Goal: Navigation & Orientation: Locate item on page

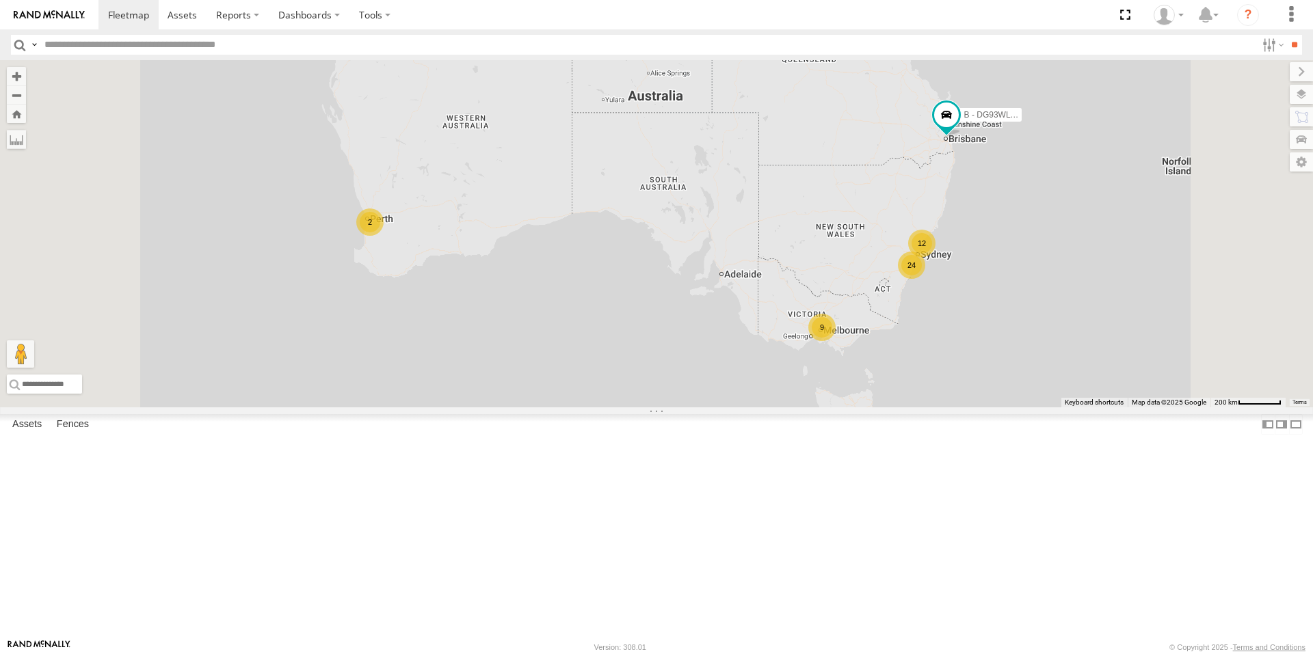
click at [836, 341] on div "9" at bounding box center [821, 327] width 27 height 27
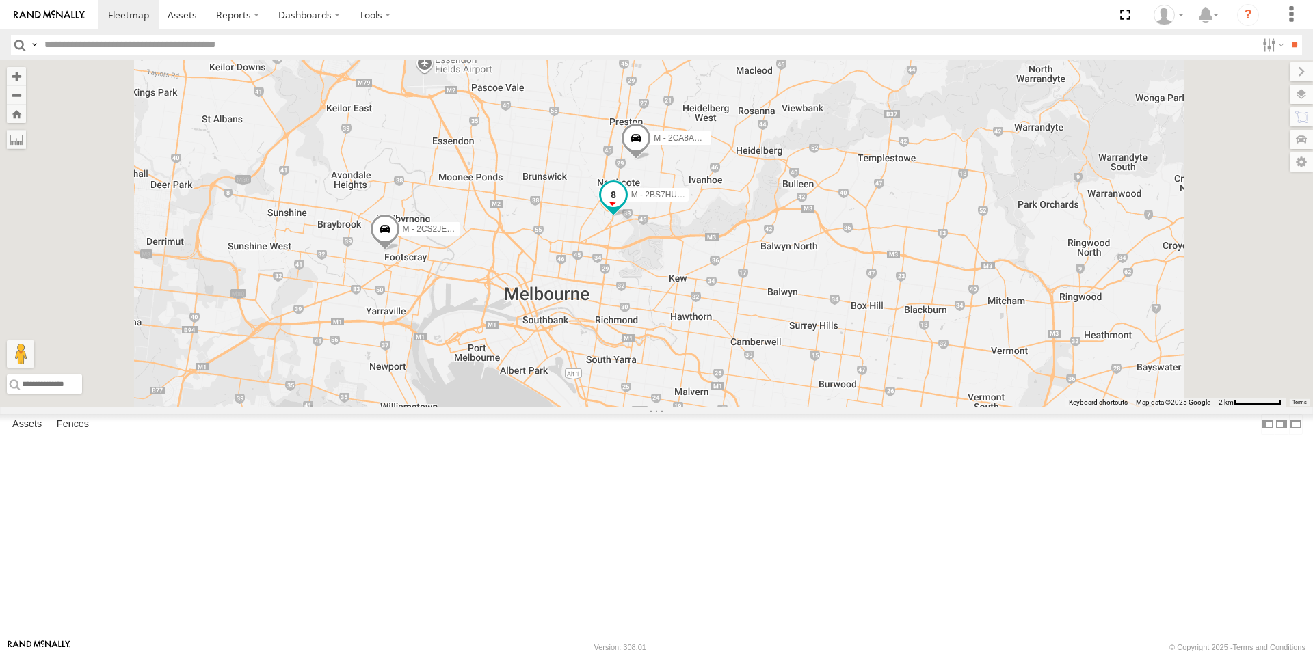
click at [626, 208] on span at bounding box center [613, 195] width 25 height 25
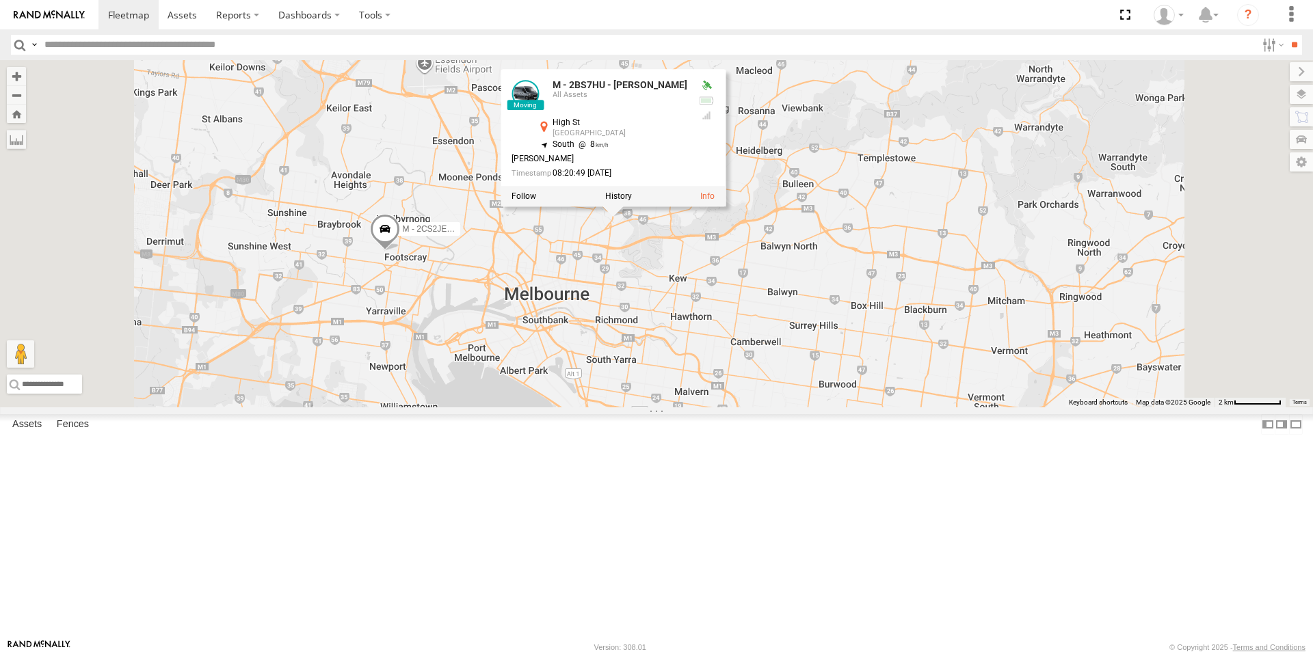
click at [744, 338] on div "B - DG93WL - Josh Fahd M - EVN23K - Rowan Austen M - 2DA6XD - John Zacharias 2 …" at bounding box center [656, 233] width 1313 height 347
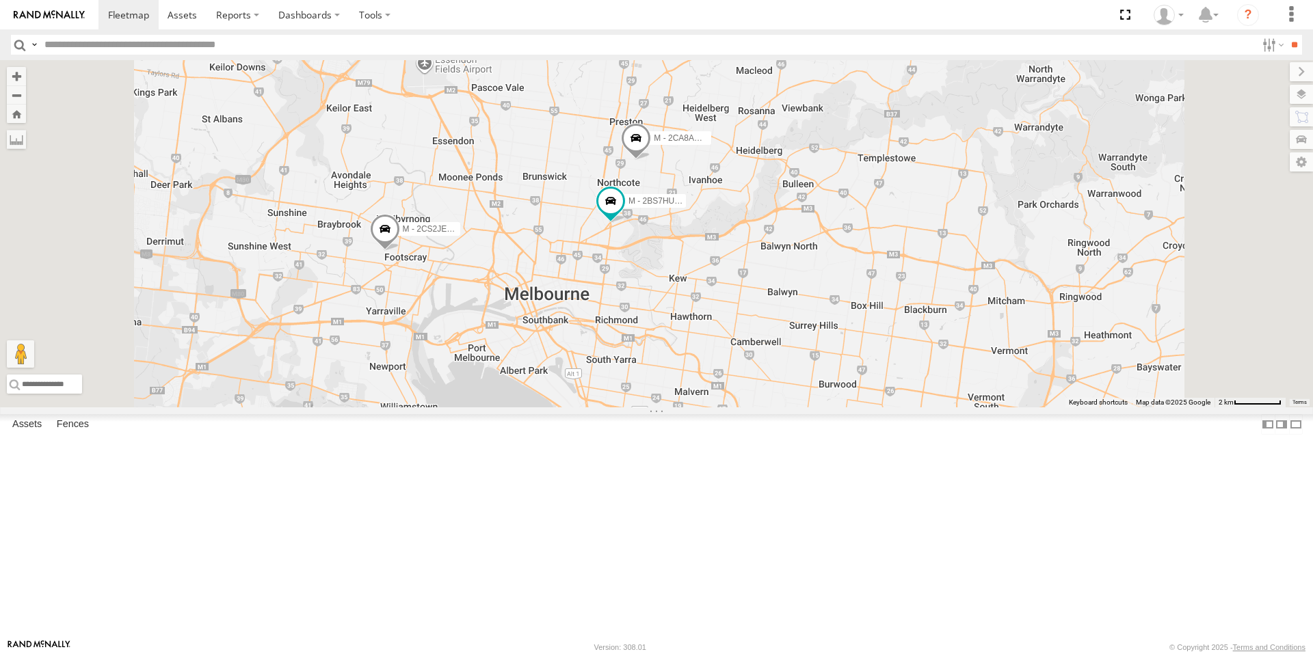
drag, startPoint x: 999, startPoint y: 336, endPoint x: 928, endPoint y: 422, distance: 111.2
click at [928, 408] on div "B - DG93WL - Josh Fahd M - EVN23K - Rowan Austen M - 2DA6XD - John Zacharias 2 …" at bounding box center [656, 233] width 1313 height 347
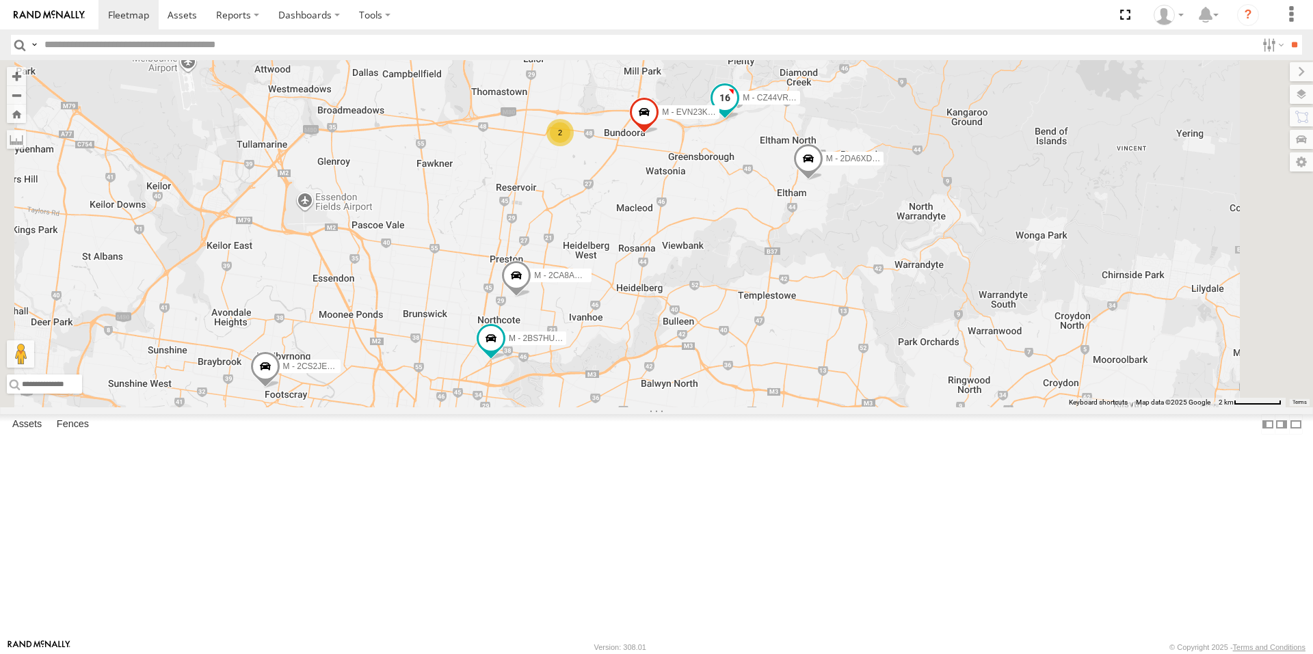
click at [737, 110] on span at bounding box center [725, 97] width 25 height 25
click at [891, 251] on div "B - DG93WL - Josh Fahd M - EVN23K - Rowan Austen M - 2DA6XD - John Zacharias 2 …" at bounding box center [656, 233] width 1313 height 347
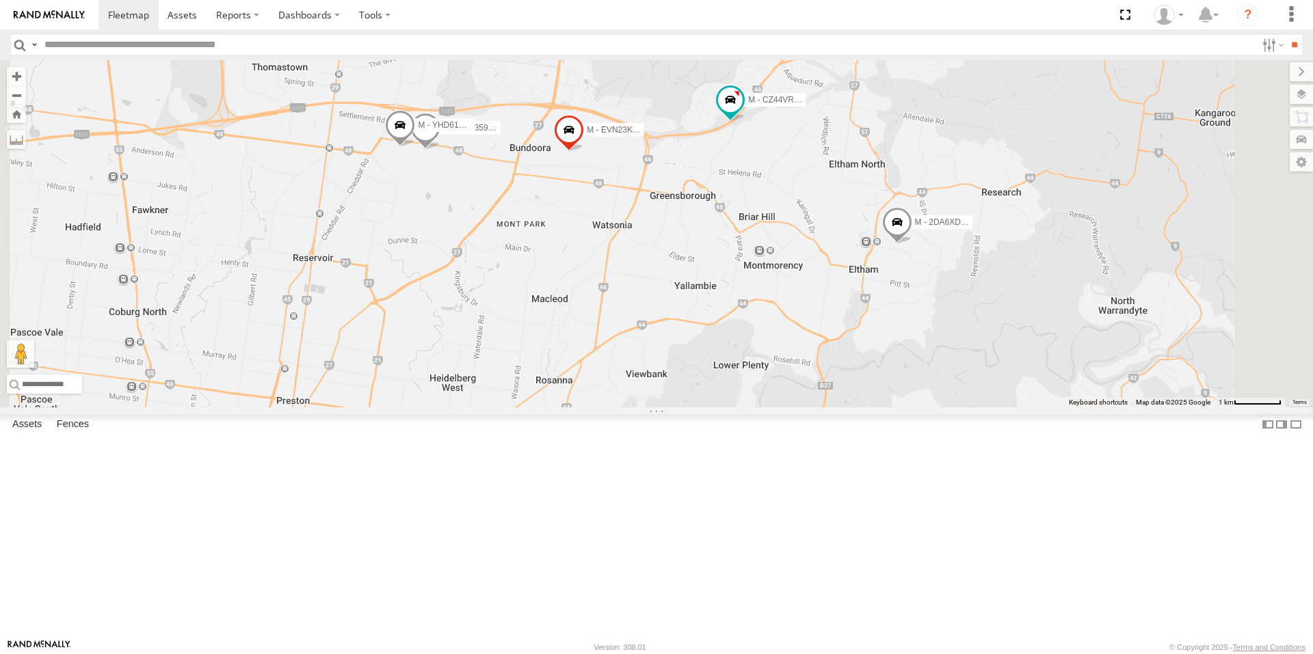
click at [912, 244] on span at bounding box center [897, 225] width 30 height 37
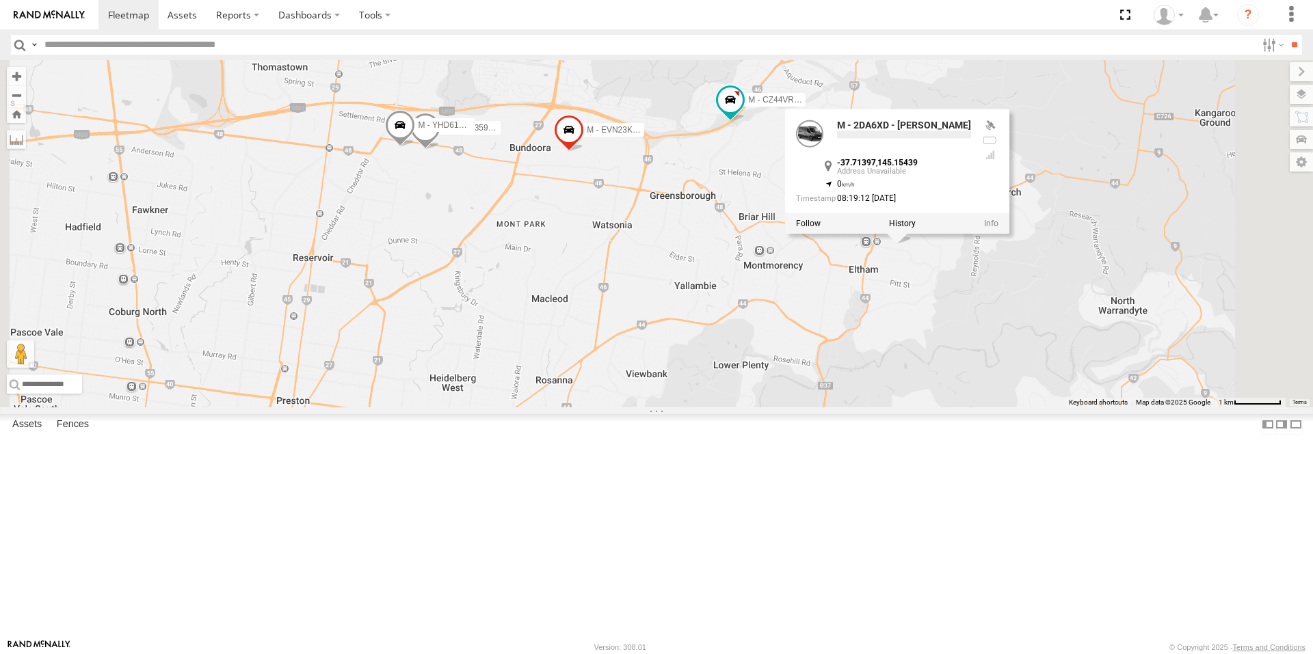
click at [816, 333] on div "B - DG93WL - Josh Fahd M - EVN23K - Rowan Austen M - 2DA6XD - John Zacharias M …" at bounding box center [656, 233] width 1313 height 347
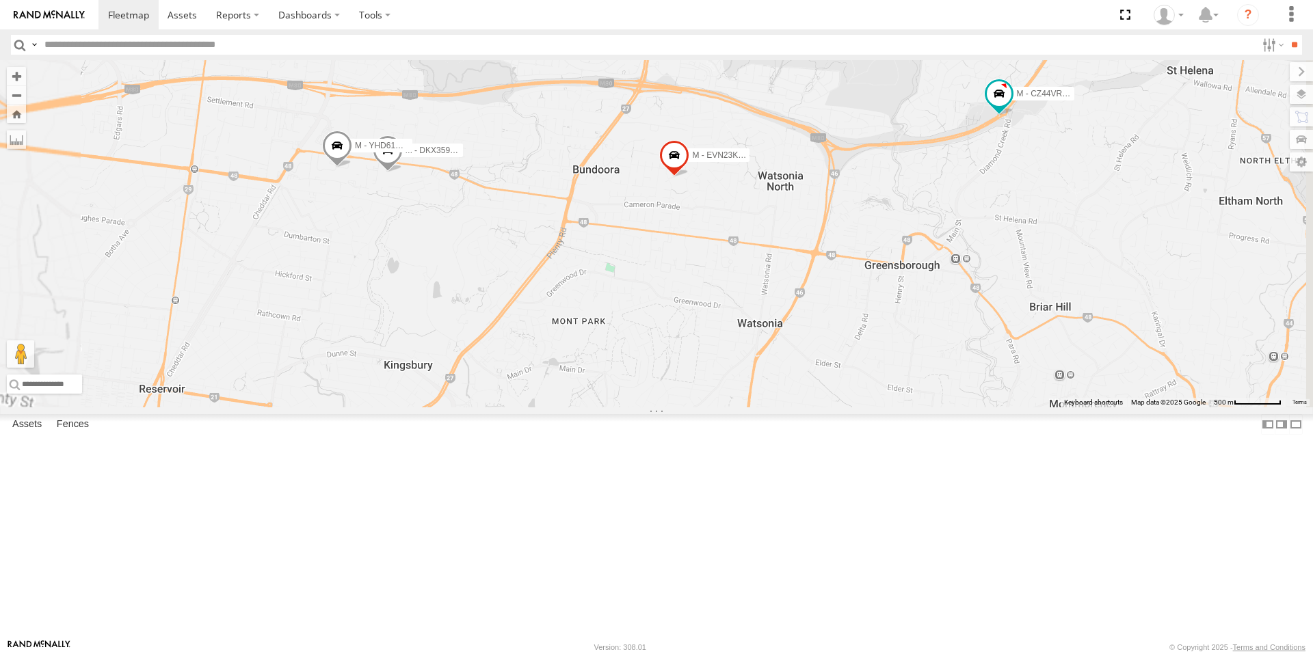
click at [478, 150] on span "M - YHD61W - [PERSON_NAME]" at bounding box center [416, 146] width 123 height 10
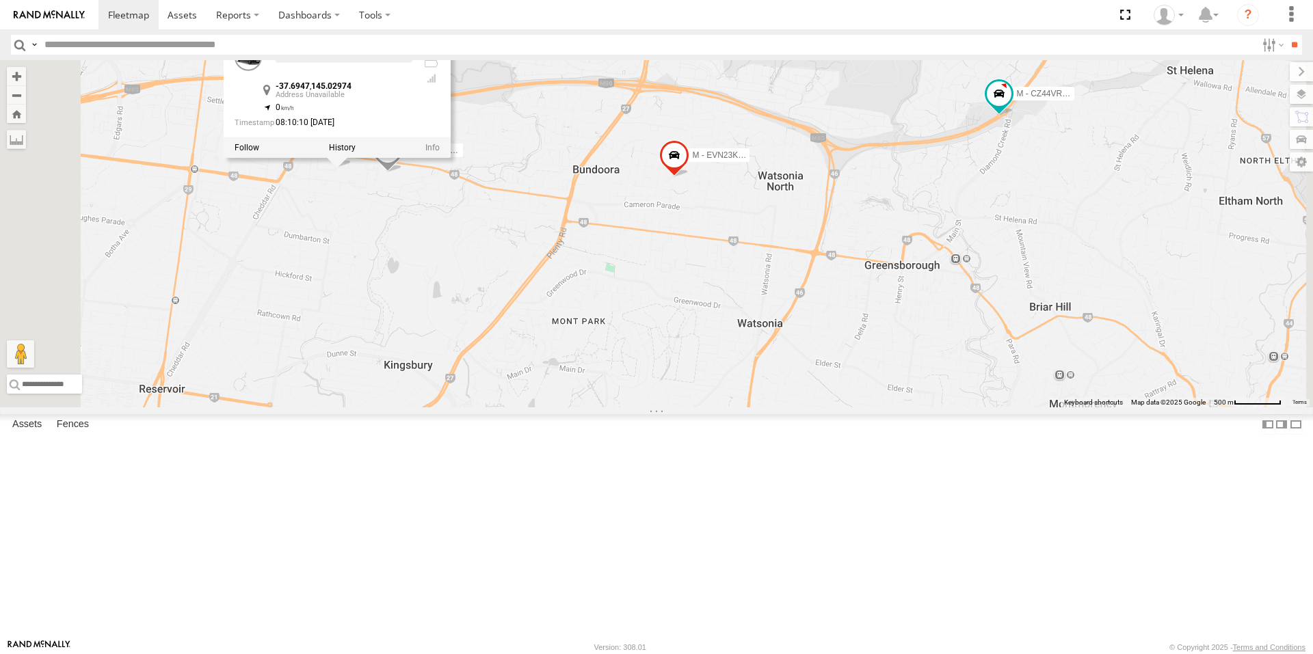
click at [558, 304] on div "B - DG93WL - Josh Fahd M - EVN23K - Rowan Austen M - 2DA6XD - John Zacharias M …" at bounding box center [656, 233] width 1313 height 347
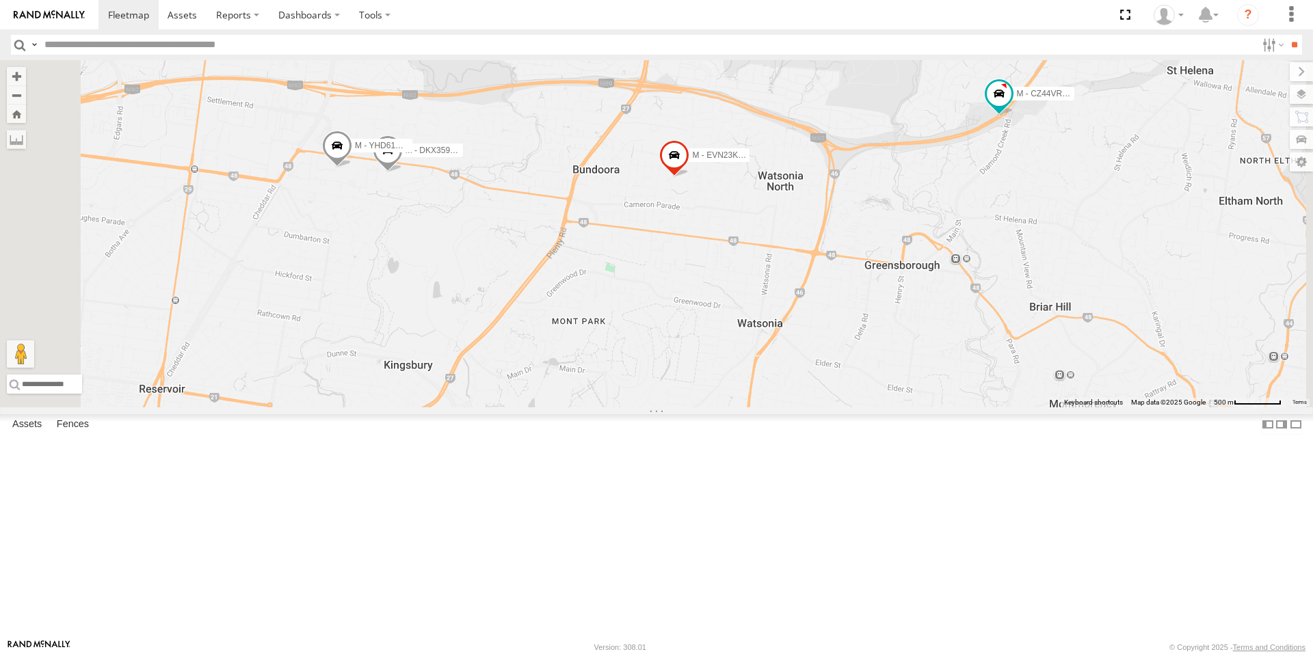
click at [403, 172] on span at bounding box center [388, 153] width 30 height 37
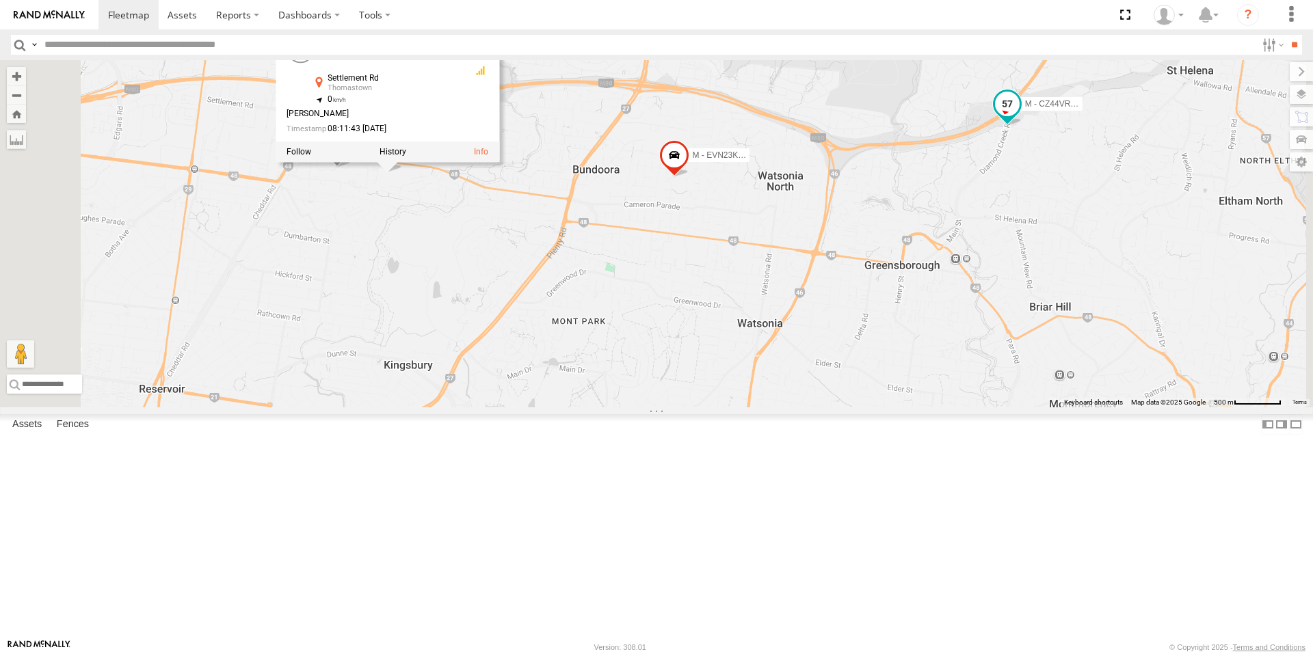
click at [1020, 116] on span at bounding box center [1007, 104] width 25 height 25
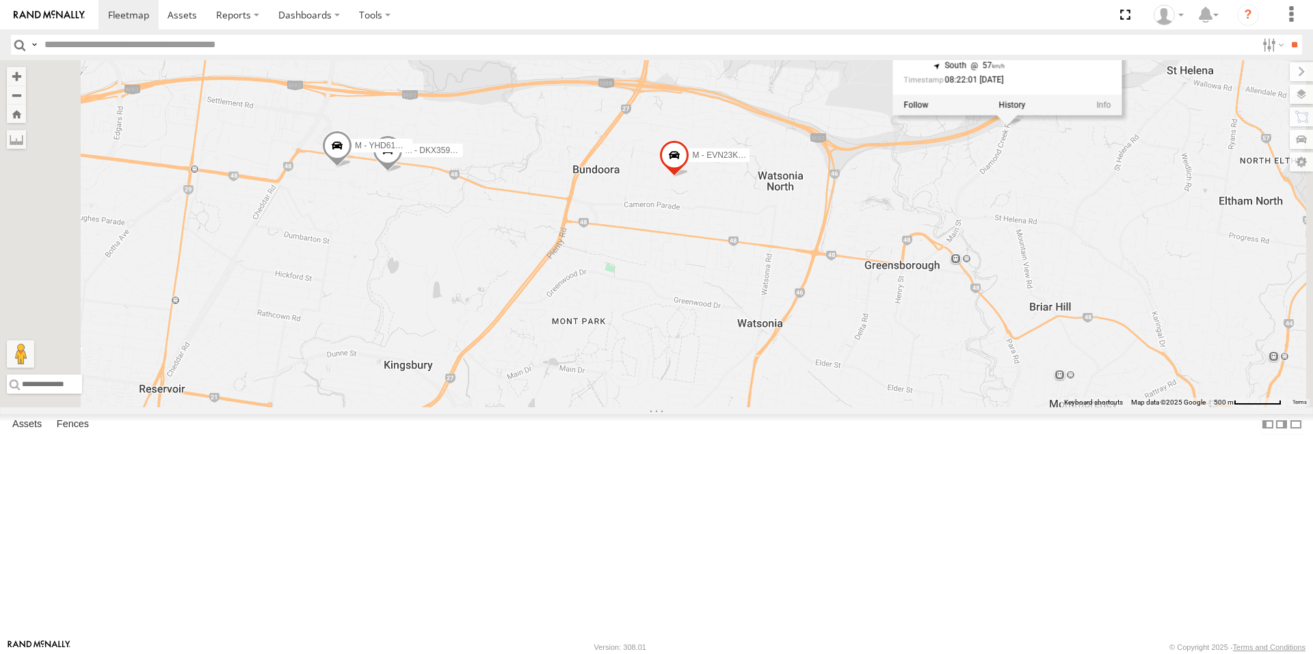
click at [1132, 261] on div "B - DG93WL - Josh Fahd M - EVN23K - Rowan Austen M - 2DA6XD - John Zacharias M …" at bounding box center [656, 233] width 1313 height 347
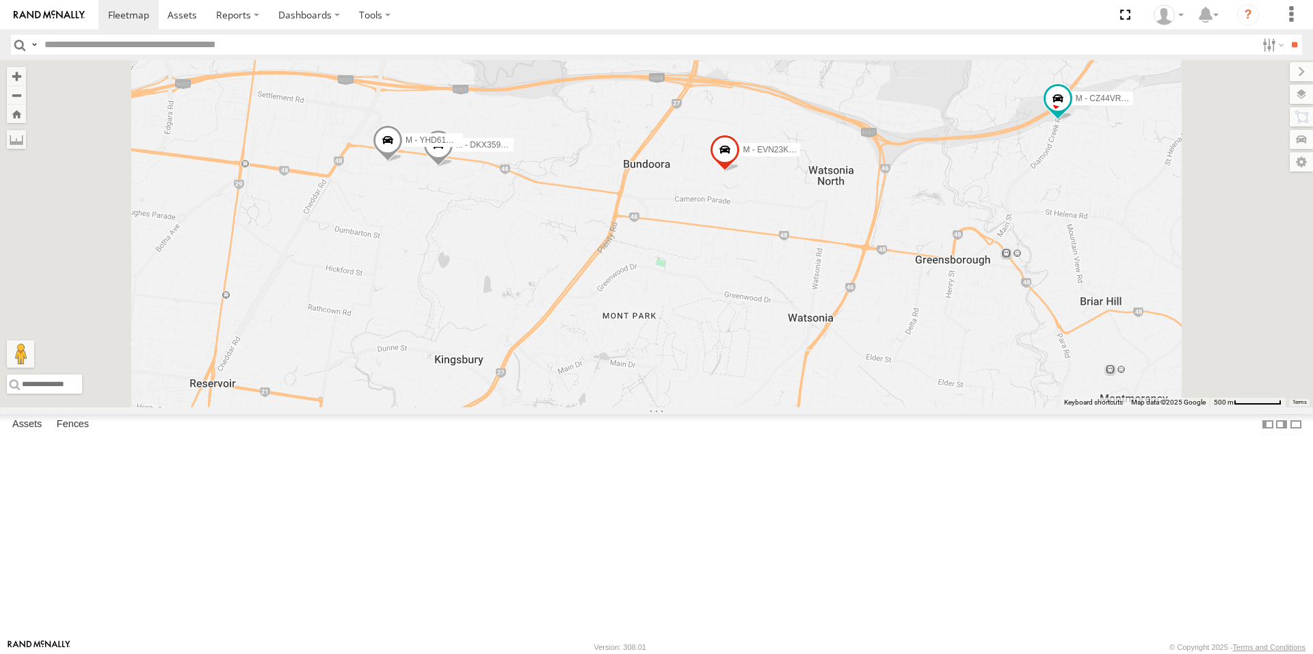
click at [453, 167] on span at bounding box center [438, 148] width 30 height 37
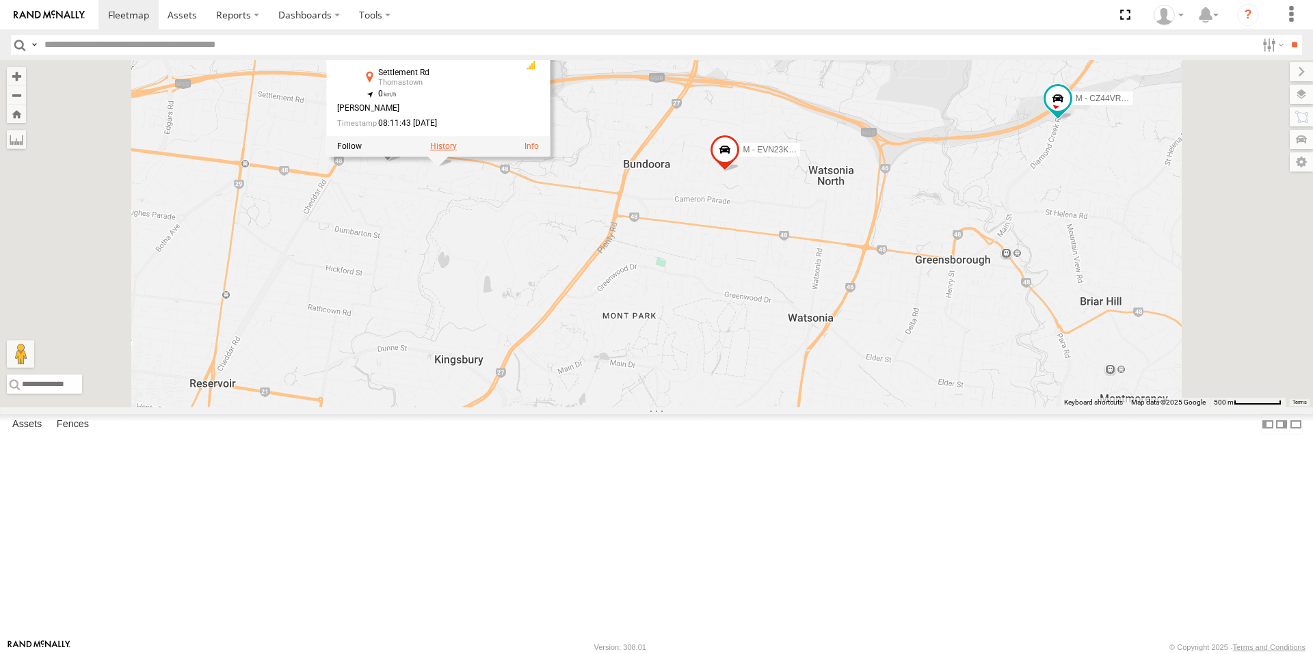
click at [457, 151] on label at bounding box center [443, 147] width 27 height 10
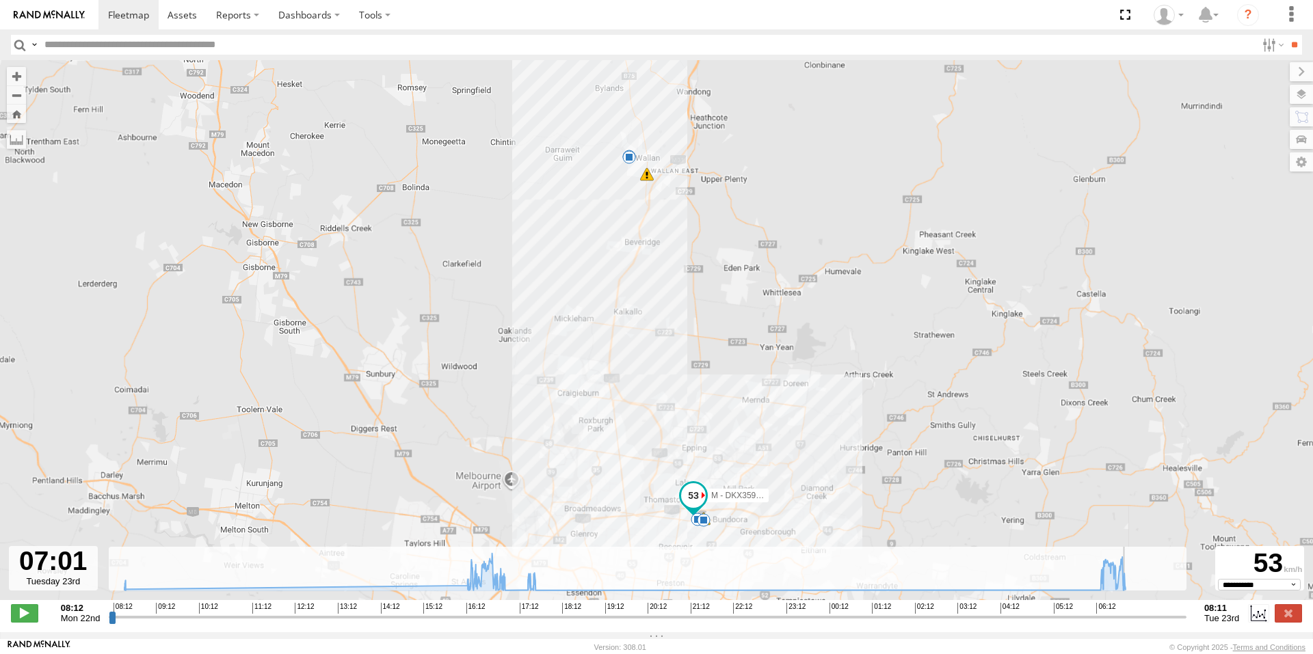
drag, startPoint x: 113, startPoint y: 628, endPoint x: 1130, endPoint y: 613, distance: 1017.0
type input "**********"
click at [1130, 613] on input "range" at bounding box center [648, 617] width 1078 height 13
click at [145, 16] on span at bounding box center [128, 14] width 41 height 13
